Goal: Use online tool/utility: Utilize a website feature to perform a specific function

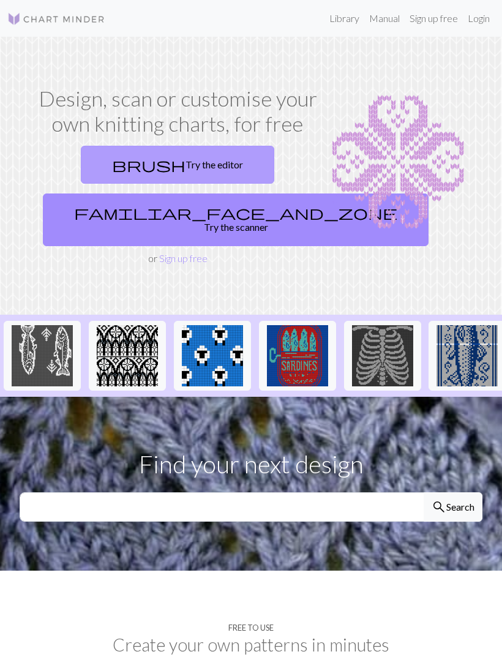
click at [211, 181] on link "brush Try the editor" at bounding box center [178, 165] width 194 height 38
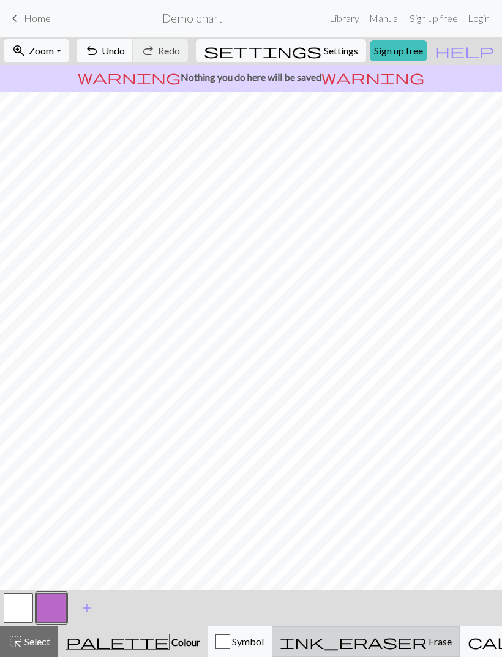
click at [346, 631] on button "ink_eraser Erase Erase" at bounding box center [366, 642] width 188 height 31
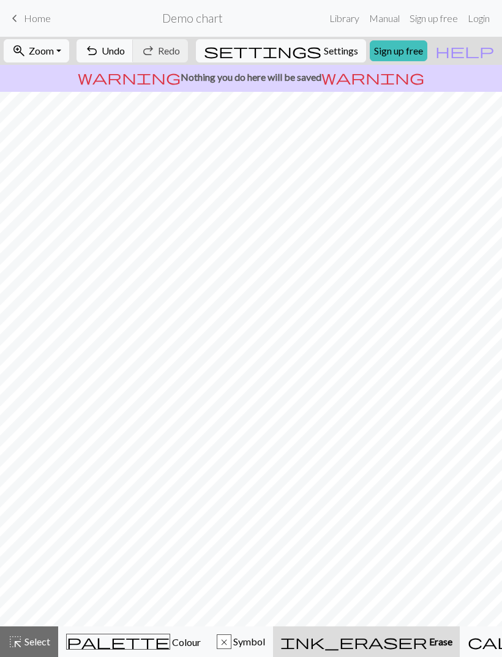
click at [48, 12] on link "keyboard_arrow_left Home" at bounding box center [28, 18] width 43 height 21
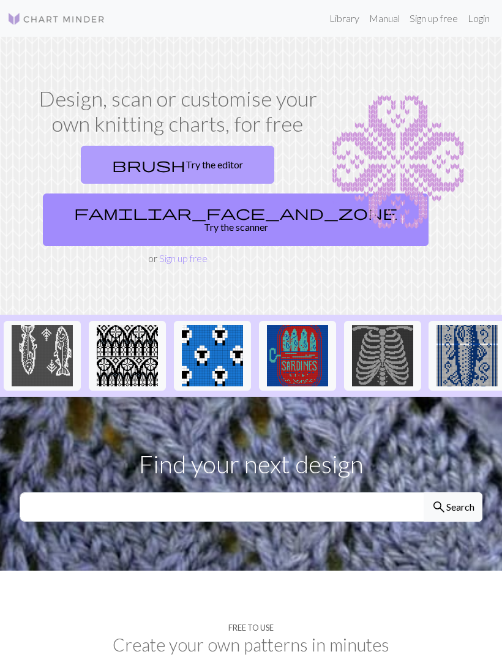
click at [229, 164] on link "brush Try the editor" at bounding box center [178, 165] width 194 height 38
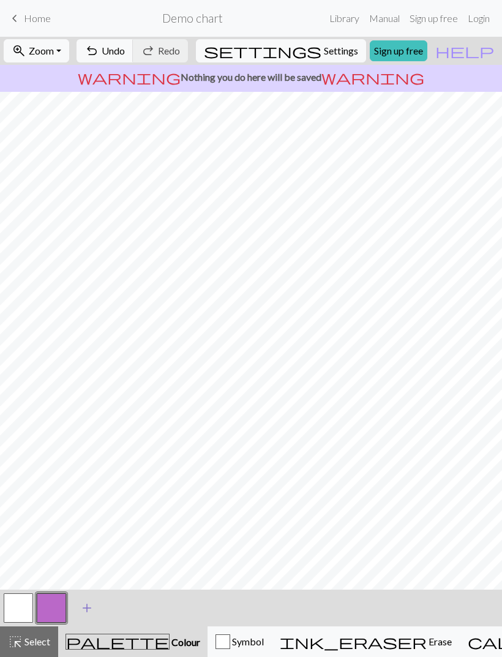
click at [72, 606] on button "add Add a colour" at bounding box center [87, 608] width 31 height 31
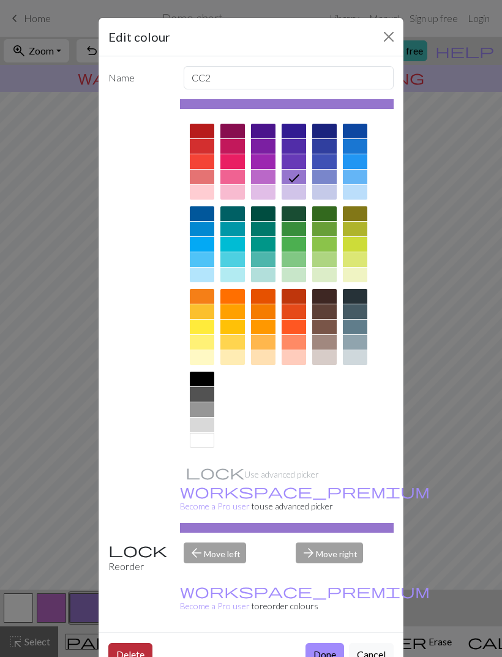
click at [151, 643] on button "Delete" at bounding box center [130, 654] width 44 height 23
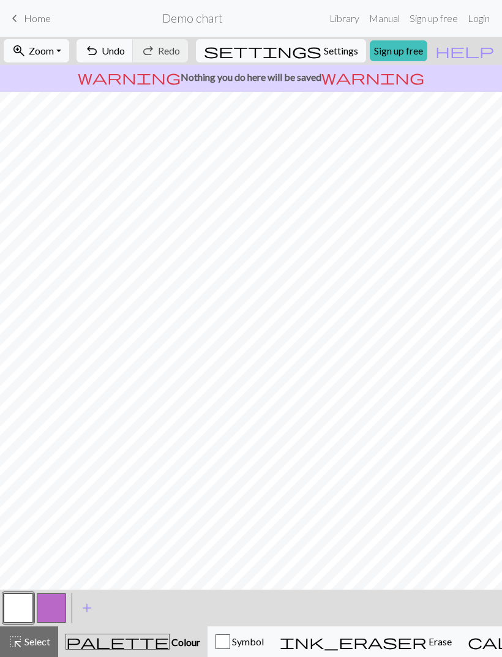
click at [53, 601] on button "button" at bounding box center [51, 607] width 29 height 29
click at [55, 603] on button "button" at bounding box center [51, 607] width 29 height 29
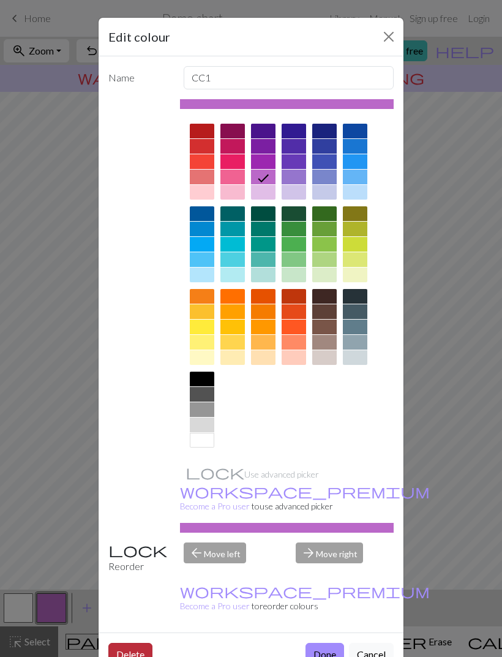
click at [140, 643] on button "Delete" at bounding box center [130, 654] width 44 height 23
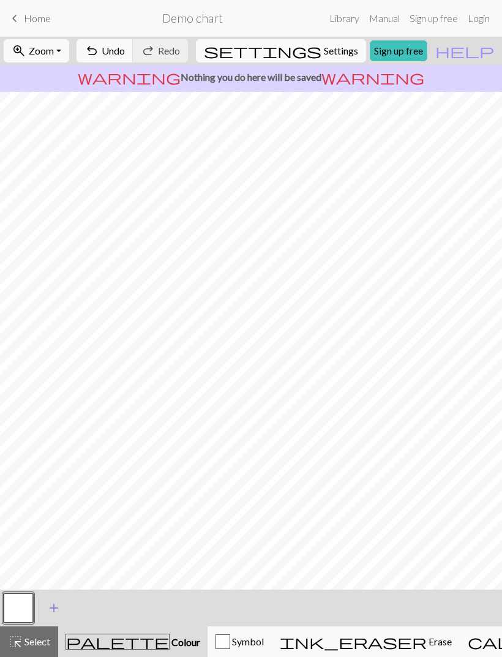
click at [58, 600] on span "add" at bounding box center [54, 608] width 15 height 17
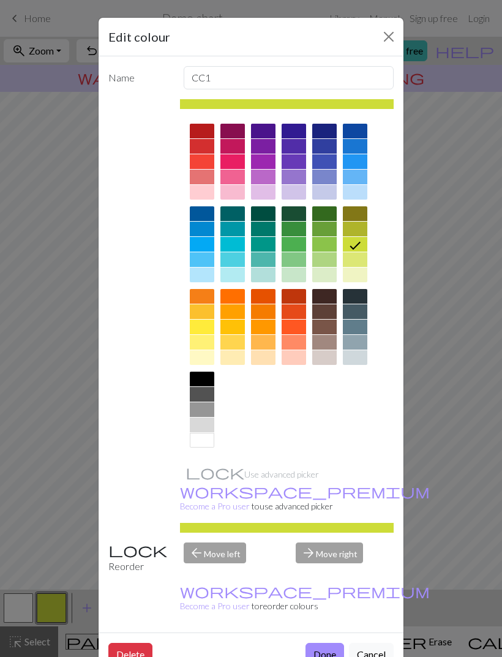
click at [210, 243] on div at bounding box center [202, 244] width 24 height 15
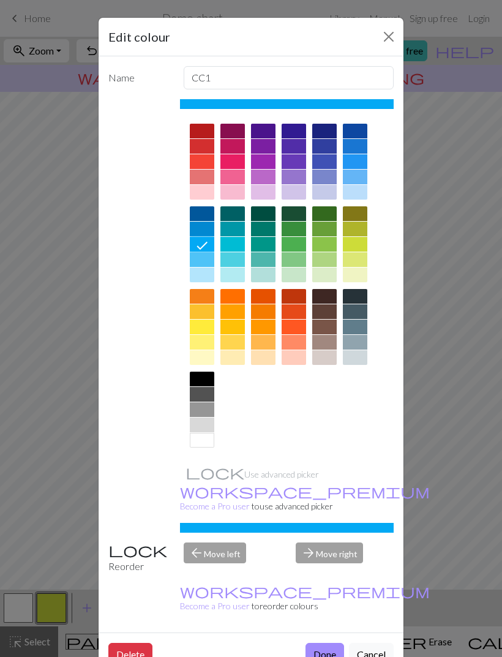
click at [209, 243] on div at bounding box center [205, 245] width 20 height 16
click at [199, 146] on div at bounding box center [202, 146] width 24 height 15
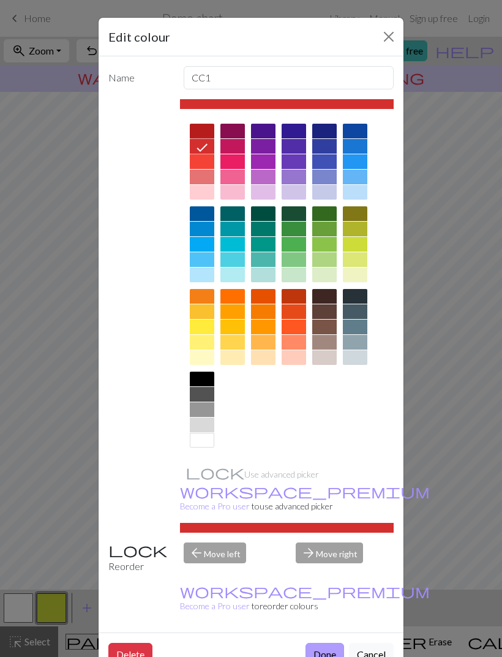
click at [324, 643] on button "Done" at bounding box center [325, 654] width 39 height 23
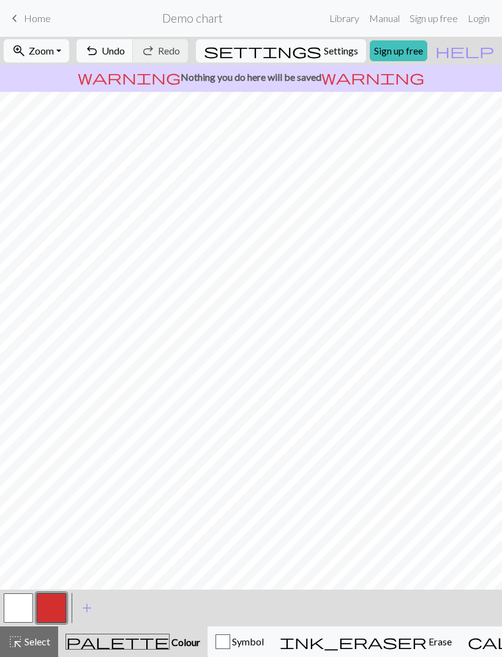
click at [29, 605] on button "button" at bounding box center [18, 607] width 29 height 29
click at [53, 609] on button "button" at bounding box center [51, 607] width 29 height 29
click at [32, 612] on button "button" at bounding box center [18, 607] width 29 height 29
click at [55, 613] on button "button" at bounding box center [51, 607] width 29 height 29
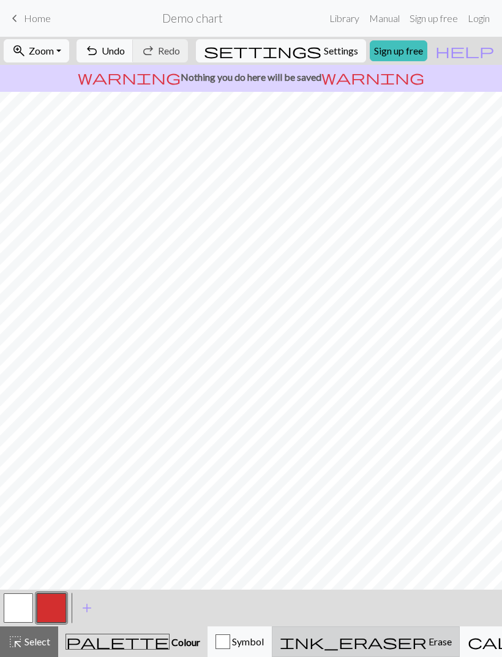
click at [427, 639] on span "Erase" at bounding box center [439, 642] width 25 height 12
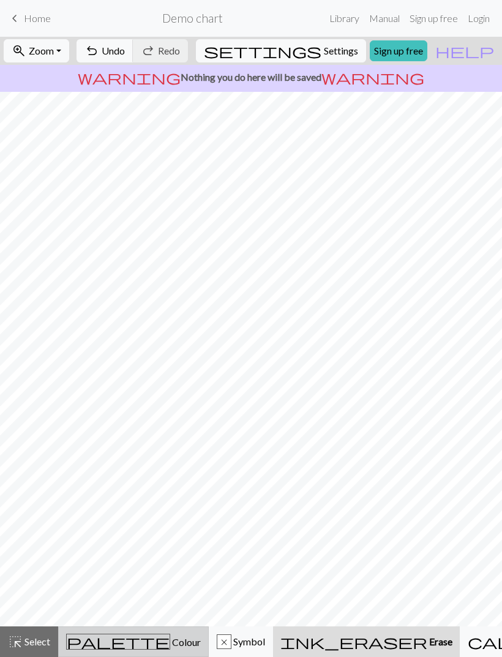
click at [170, 639] on span "Colour" at bounding box center [185, 642] width 31 height 12
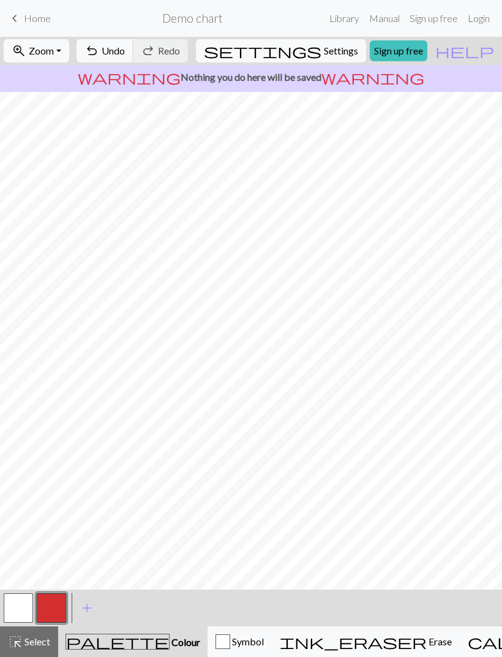
click at [21, 598] on button "button" at bounding box center [18, 607] width 29 height 29
click at [50, 607] on button "button" at bounding box center [51, 607] width 29 height 29
click at [20, 609] on button "button" at bounding box center [18, 607] width 29 height 29
click at [48, 603] on button "button" at bounding box center [51, 607] width 29 height 29
click at [17, 608] on button "button" at bounding box center [18, 607] width 29 height 29
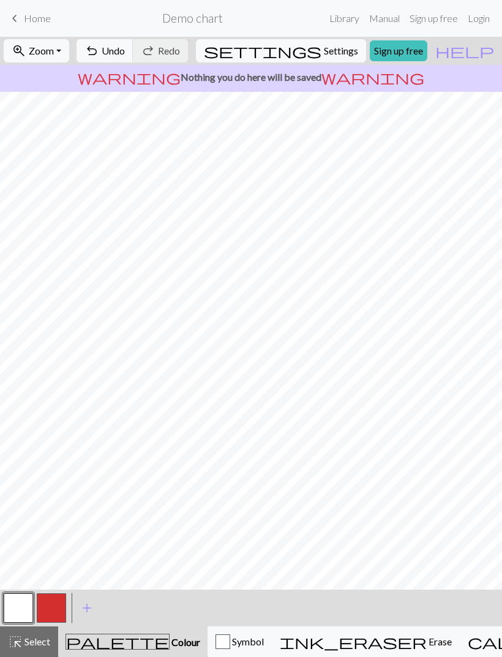
click at [52, 601] on button "button" at bounding box center [51, 607] width 29 height 29
click at [16, 604] on button "button" at bounding box center [18, 607] width 29 height 29
click at [51, 608] on button "button" at bounding box center [51, 607] width 29 height 29
click at [15, 598] on button "button" at bounding box center [18, 607] width 29 height 29
click at [62, 606] on button "button" at bounding box center [51, 607] width 29 height 29
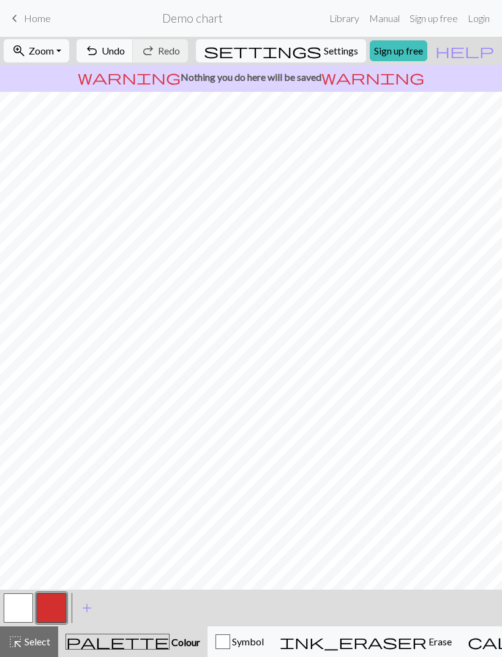
click at [28, 600] on button "button" at bounding box center [18, 607] width 29 height 29
click at [16, 608] on button "button" at bounding box center [18, 607] width 29 height 29
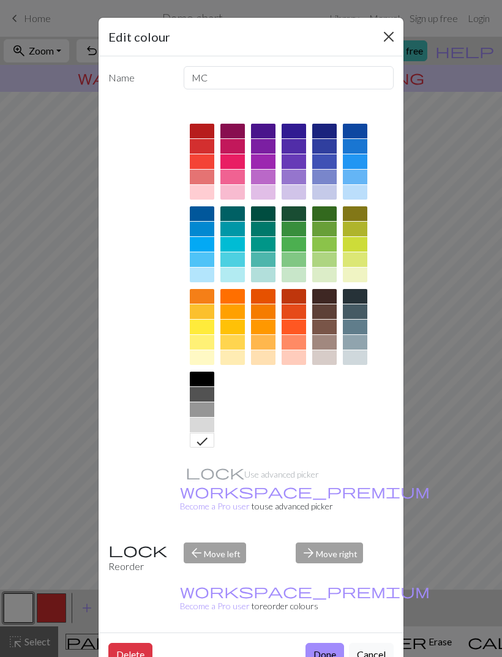
click at [396, 39] on button "Close" at bounding box center [389, 37] width 20 height 20
